Goal: Information Seeking & Learning: Check status

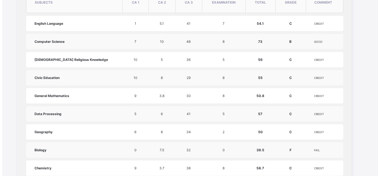
scroll to position [265, 0]
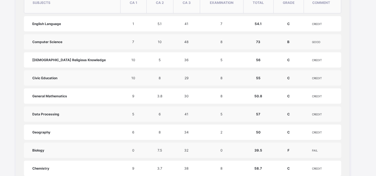
drag, startPoint x: 278, startPoint y: 23, endPoint x: 271, endPoint y: 24, distance: 7.4
click at [273, 24] on td "C" at bounding box center [288, 23] width 31 height 15
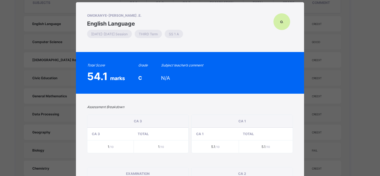
scroll to position [12, 0]
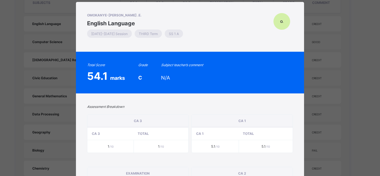
click at [0, 114] on div "OMOKANYE-JONAS GBOLAHAN .E. English Language 2024-2025 Session THIRD Term SS 1 …" at bounding box center [190, 88] width 380 height 176
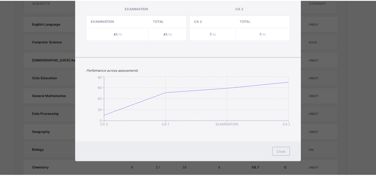
scroll to position [177, 0]
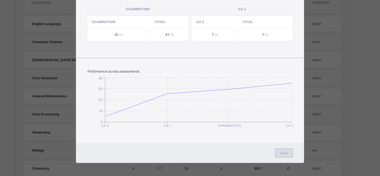
click at [280, 154] on span "Close" at bounding box center [284, 153] width 9 height 4
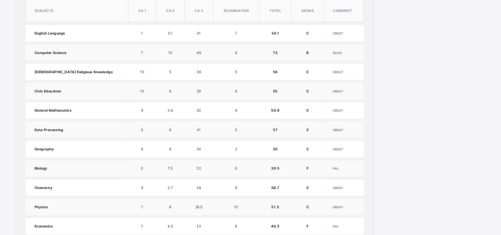
scroll to position [258, 0]
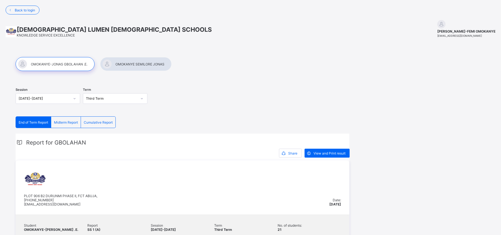
click at [127, 65] on div at bounding box center [136, 64] width 72 height 14
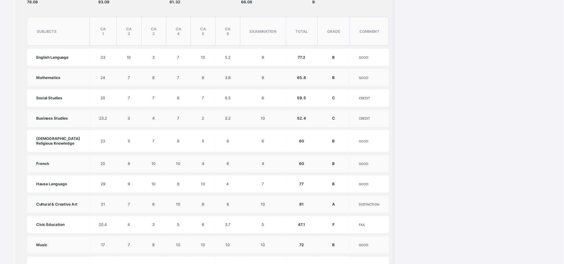
scroll to position [228, 0]
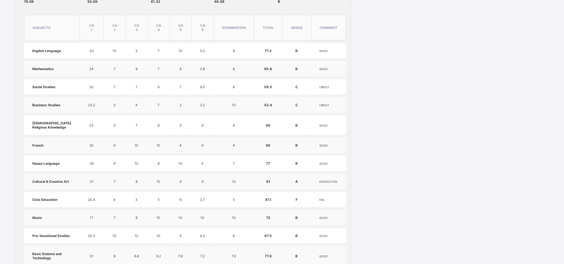
click at [501, 27] on div "Session [DATE]-[DATE] Term Third Term End of Term Report Midterm Report Cumulat…" at bounding box center [282, 171] width 553 height 701
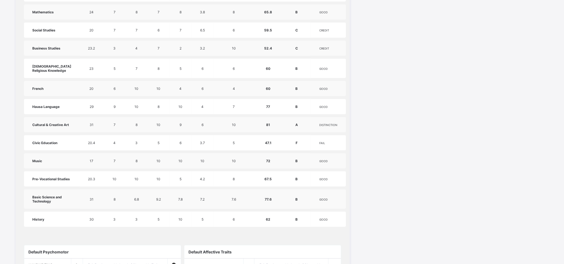
scroll to position [284, 0]
